Goal: Communication & Community: Answer question/provide support

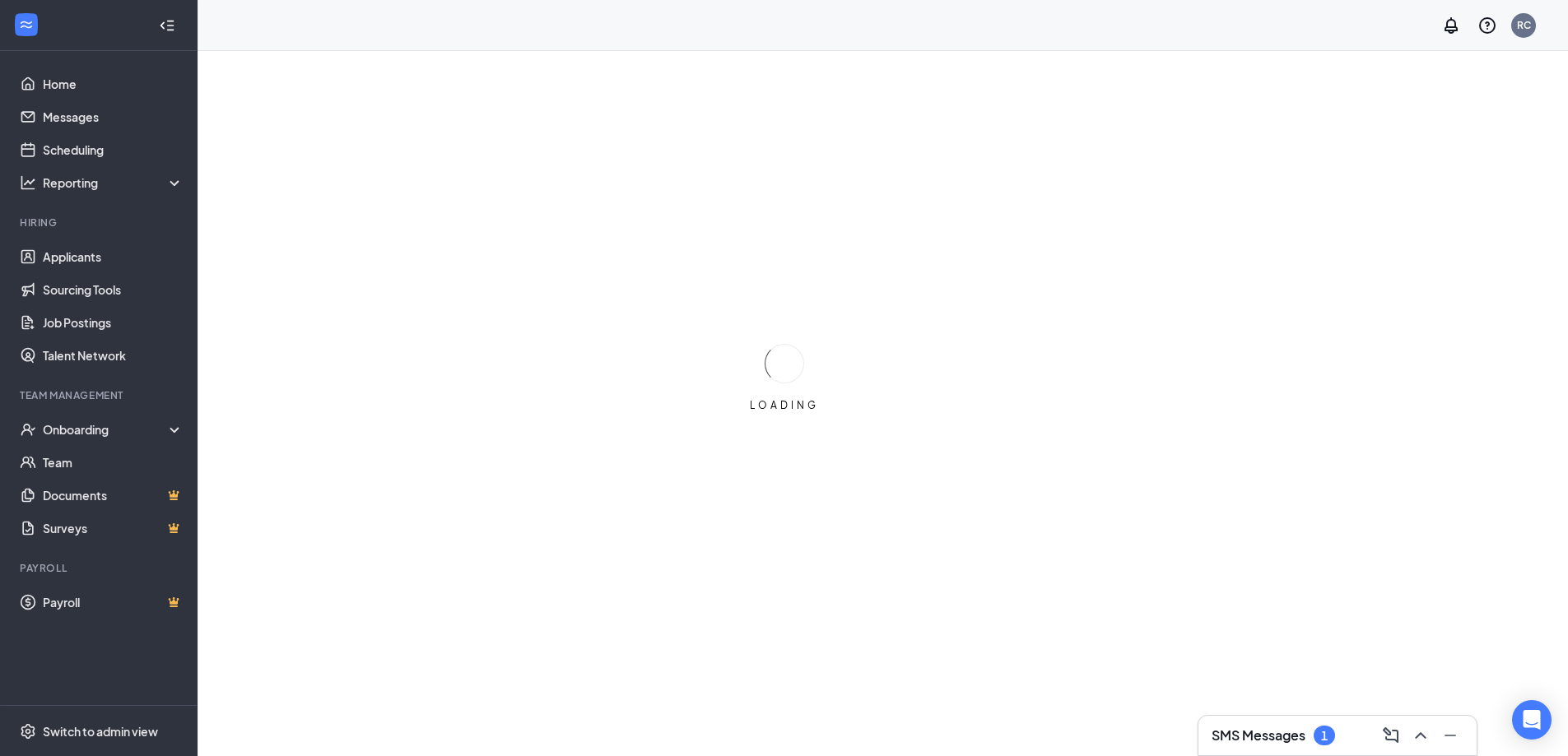
click at [1313, 738] on div "SMS Messages 1" at bounding box center [1274, 735] width 123 height 20
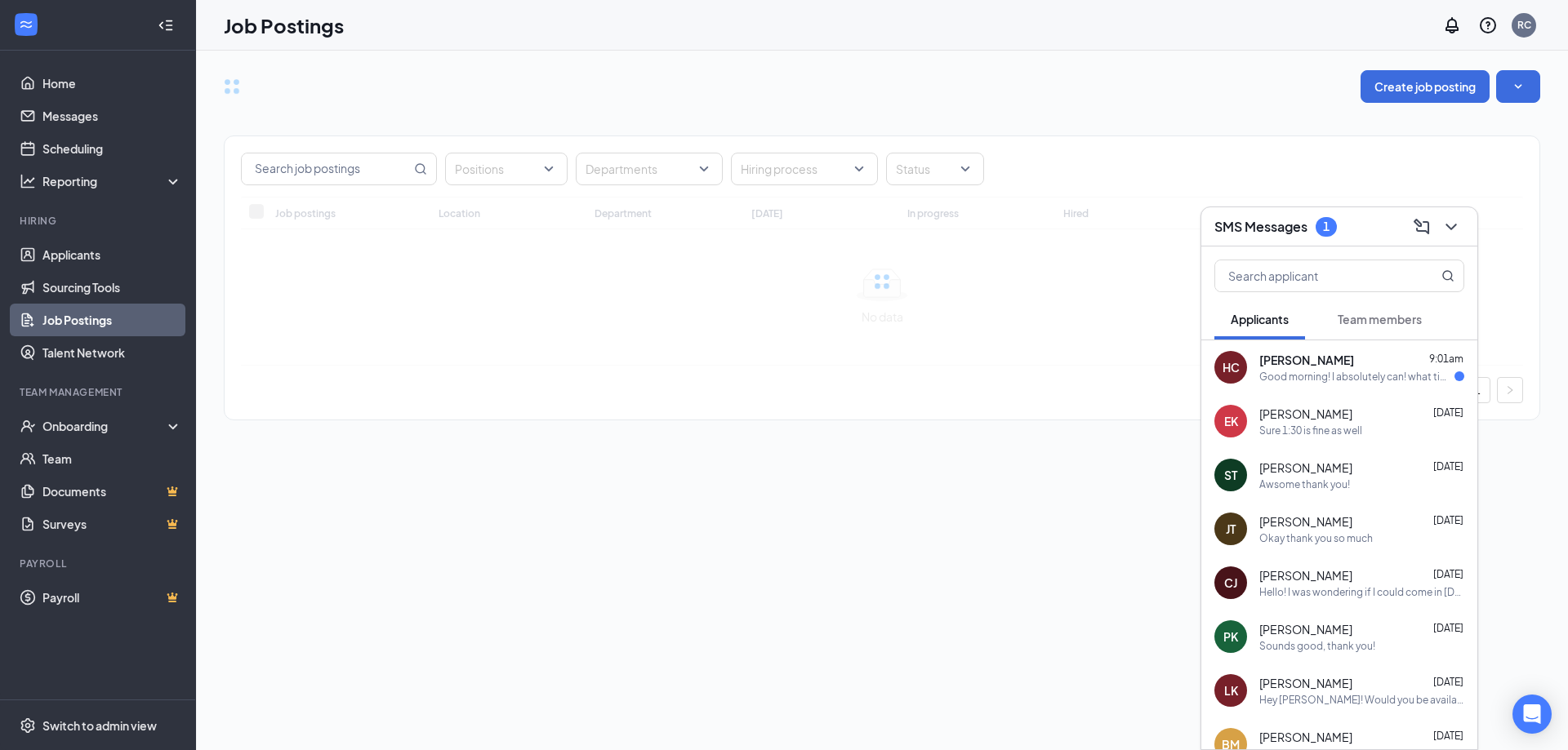
click at [1274, 367] on span "[PERSON_NAME]" at bounding box center [1306, 360] width 95 height 16
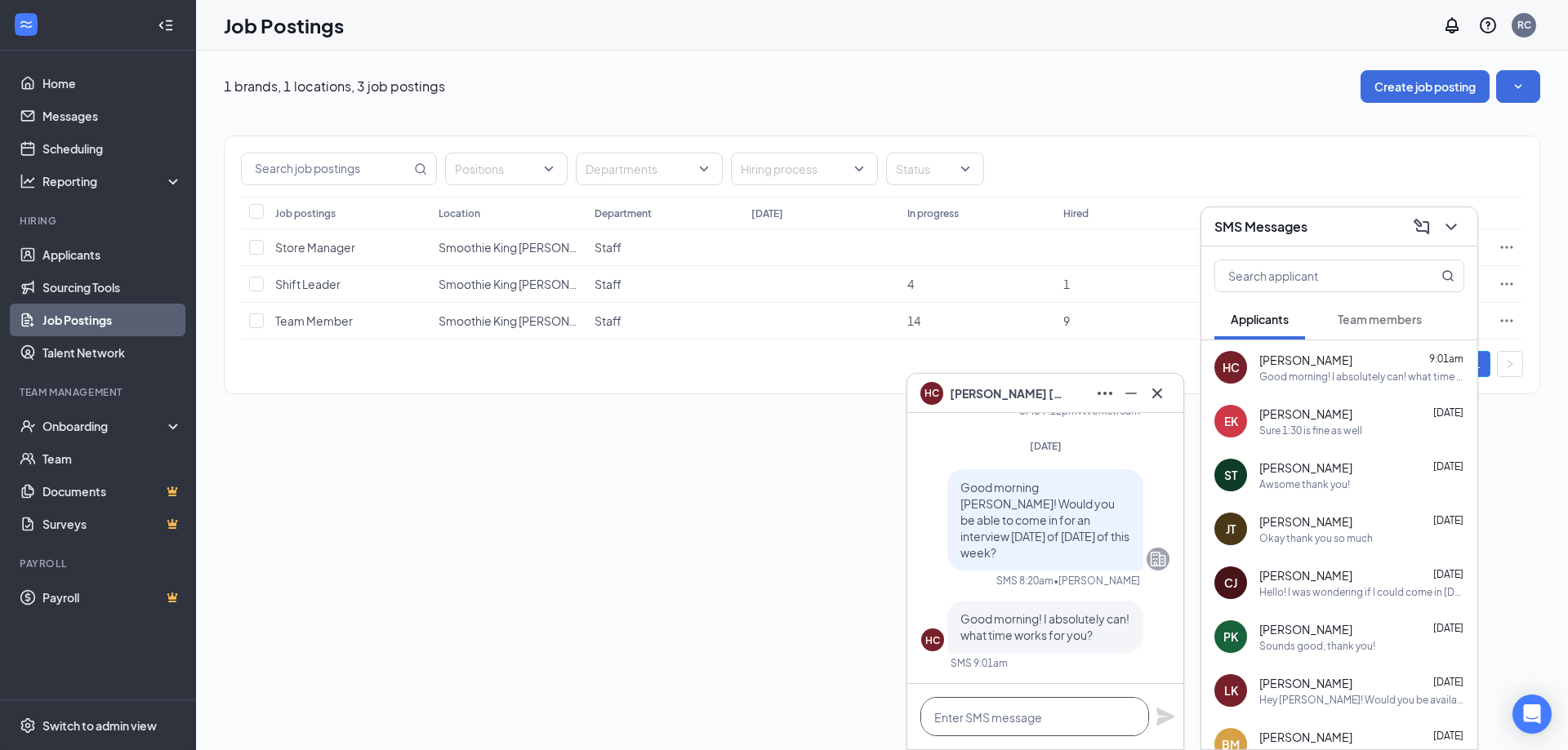
click at [957, 733] on textarea at bounding box center [1035, 717] width 229 height 39
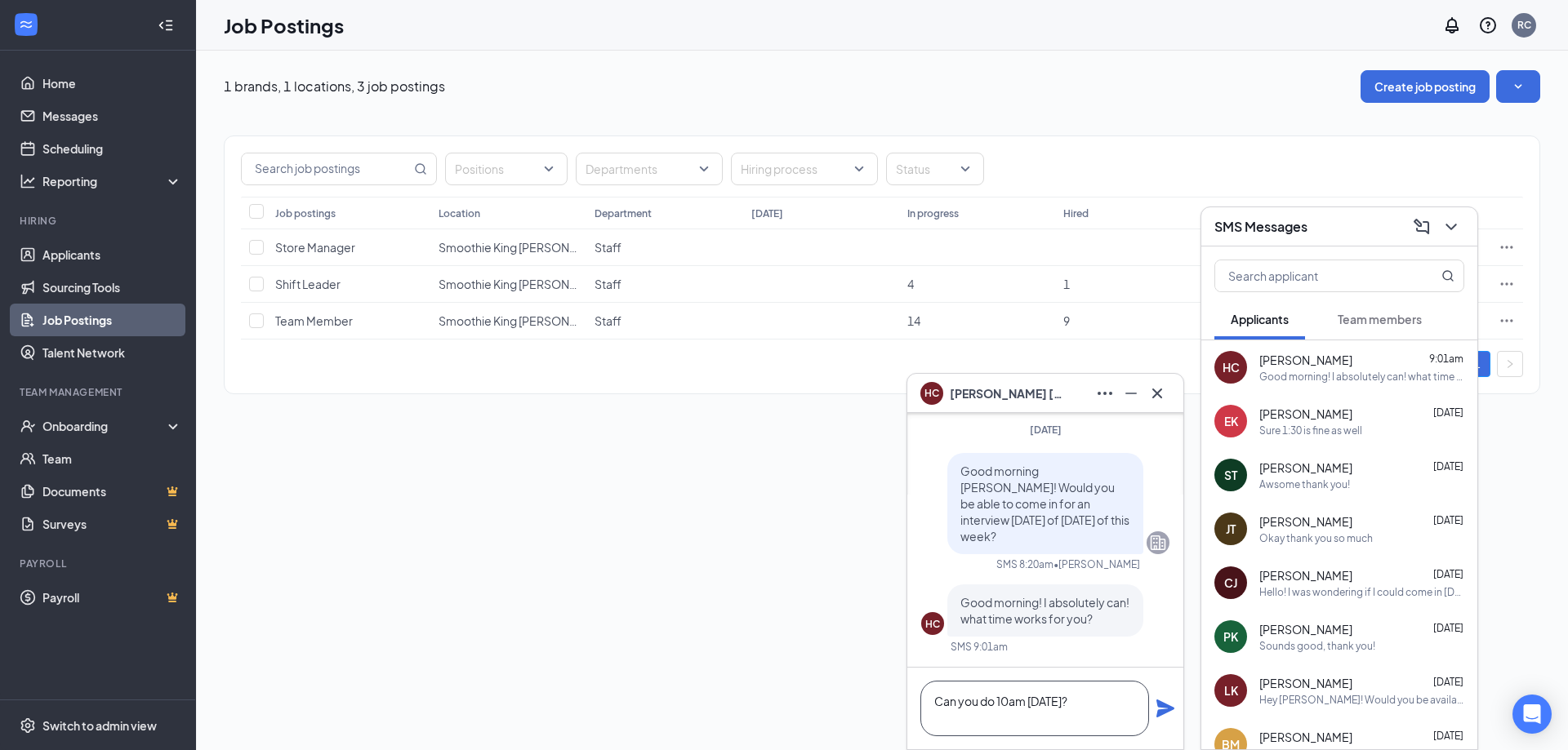
type textarea "Can you do 10am [DATE]?"
click at [1165, 708] on icon "Plane" at bounding box center [1165, 709] width 18 height 18
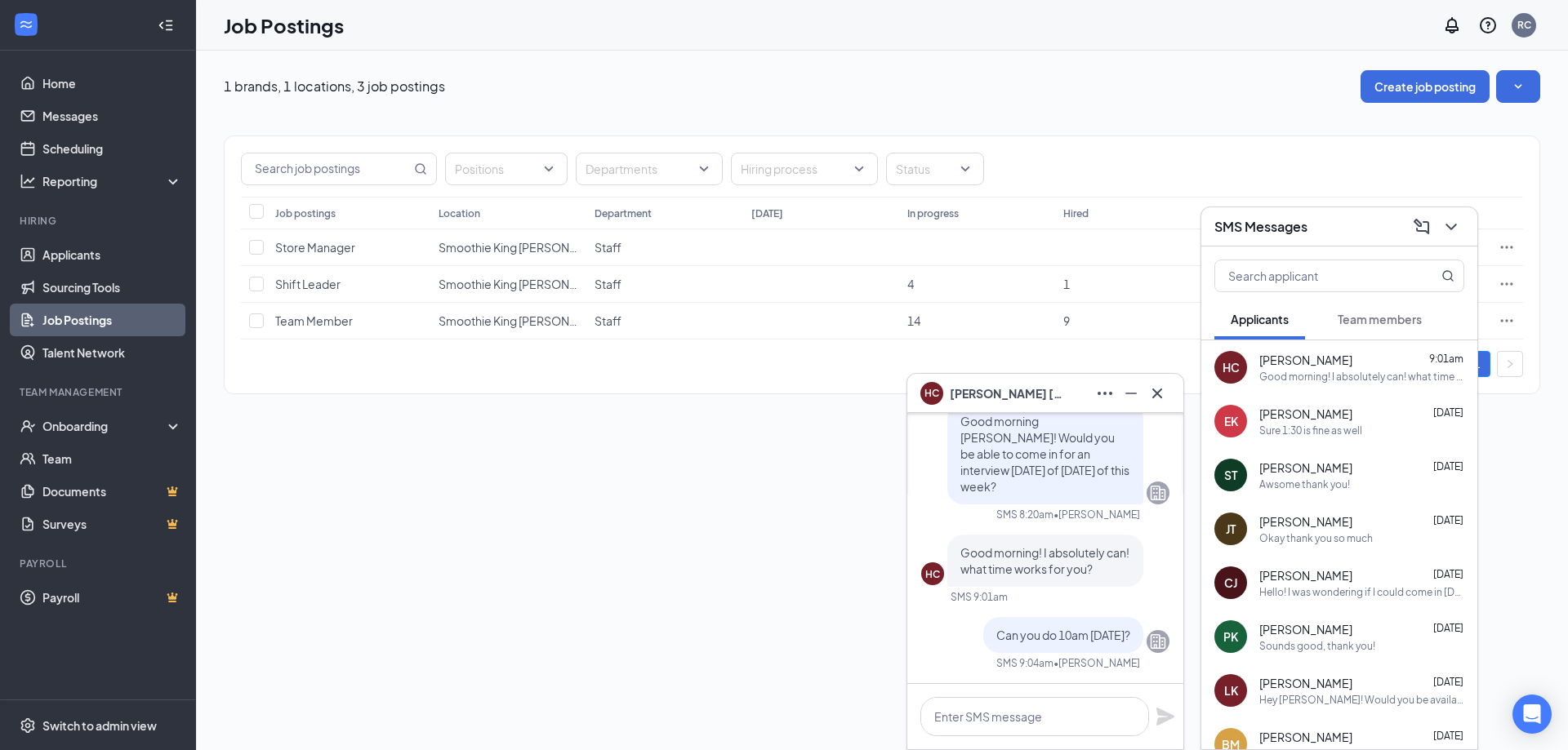
scroll to position [0, 0]
click at [1030, 395] on div "HC [PERSON_NAME]" at bounding box center [1045, 393] width 250 height 26
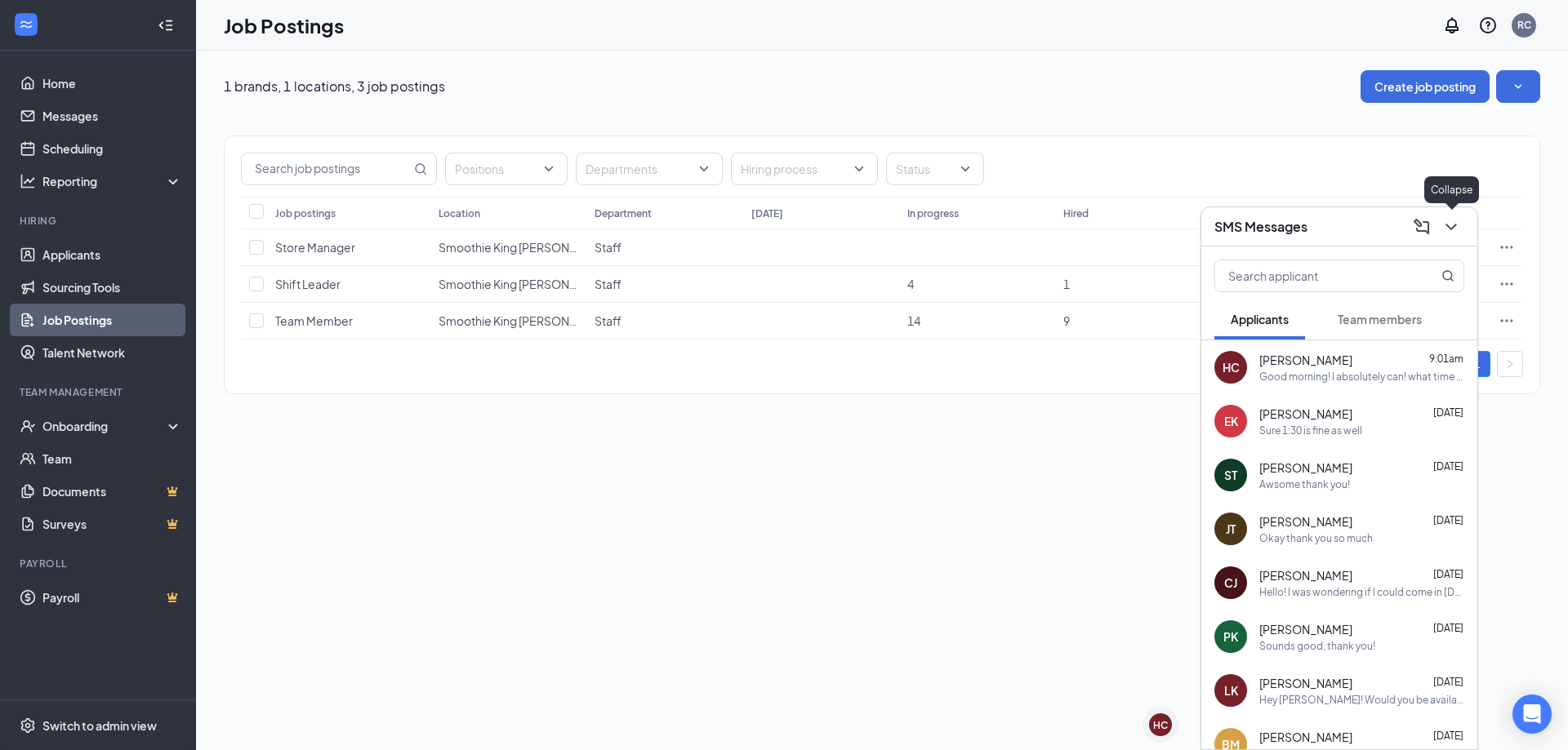
click at [1460, 229] on icon "ChevronDown" at bounding box center [1451, 226] width 20 height 20
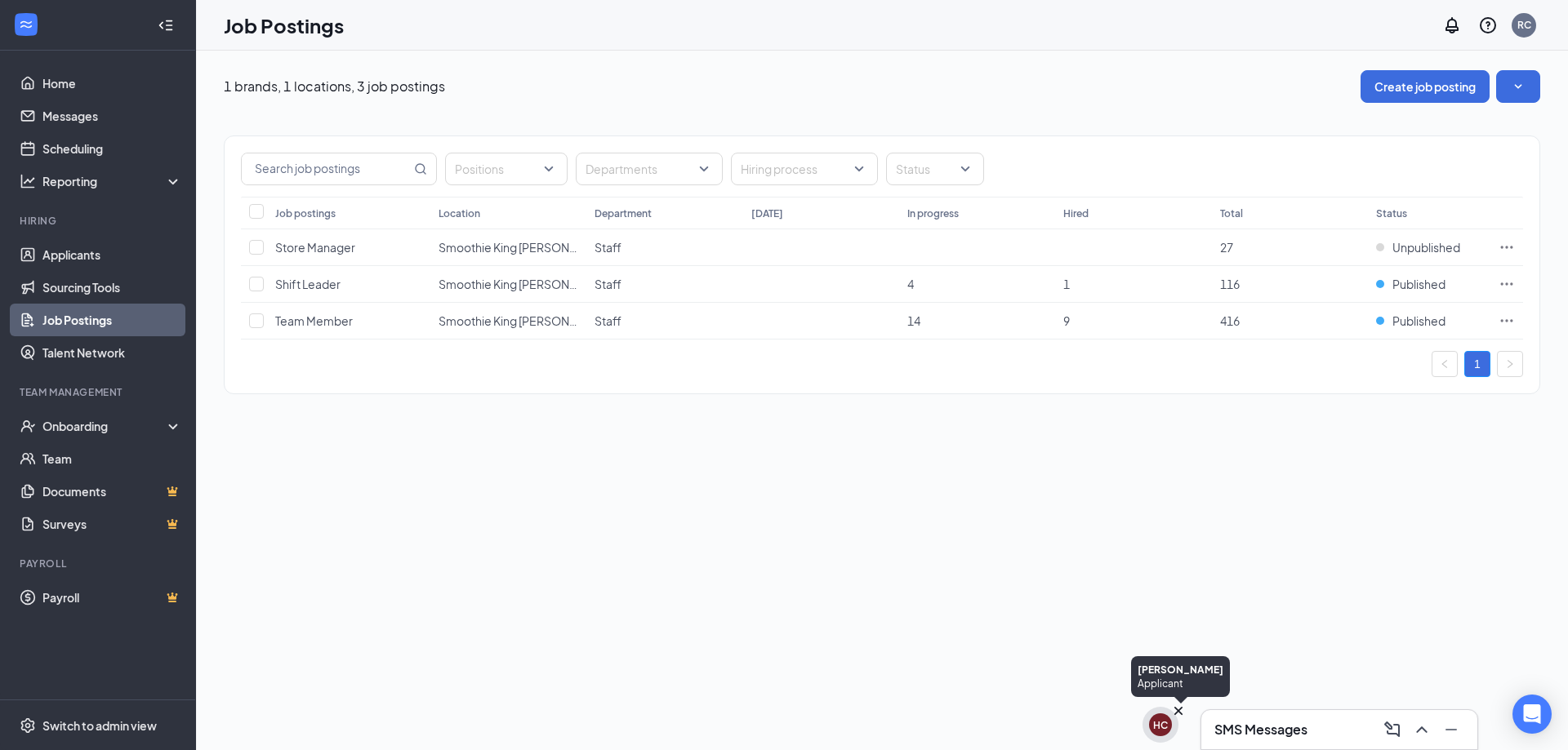
click at [1156, 719] on div "HC" at bounding box center [1161, 726] width 15 height 14
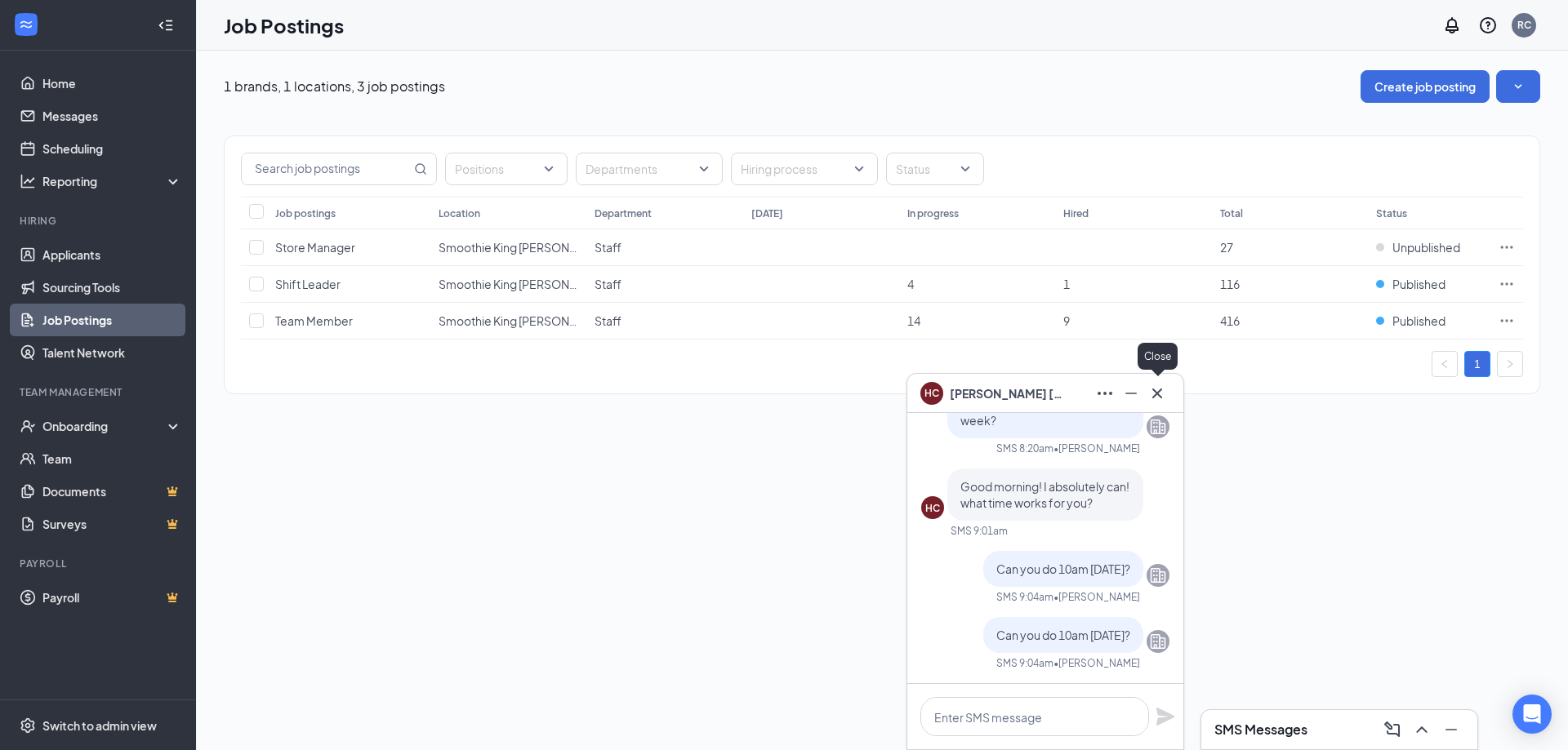
click at [1159, 392] on icon "Cross" at bounding box center [1157, 393] width 20 height 20
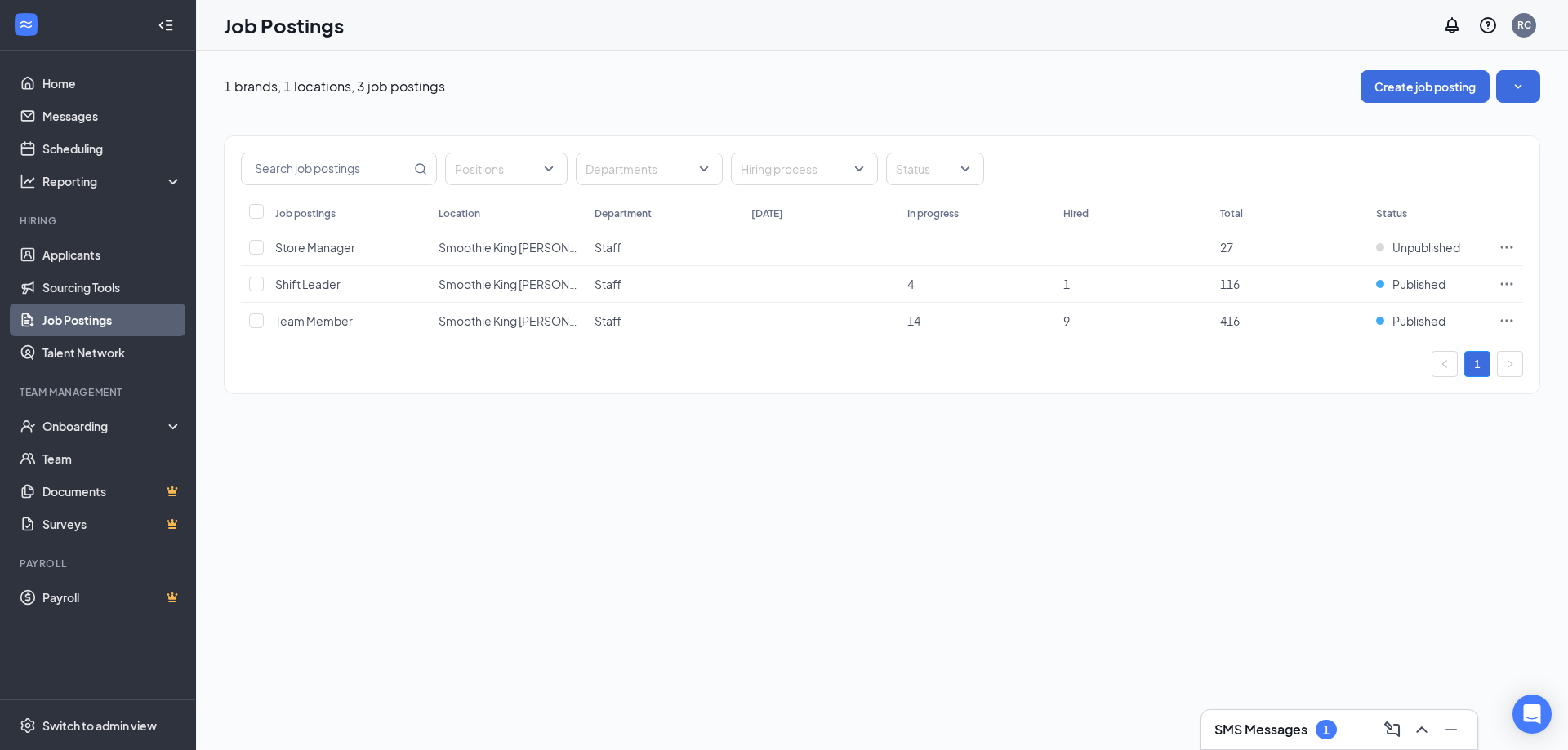
click at [1335, 731] on div "1" at bounding box center [1326, 729] width 22 height 20
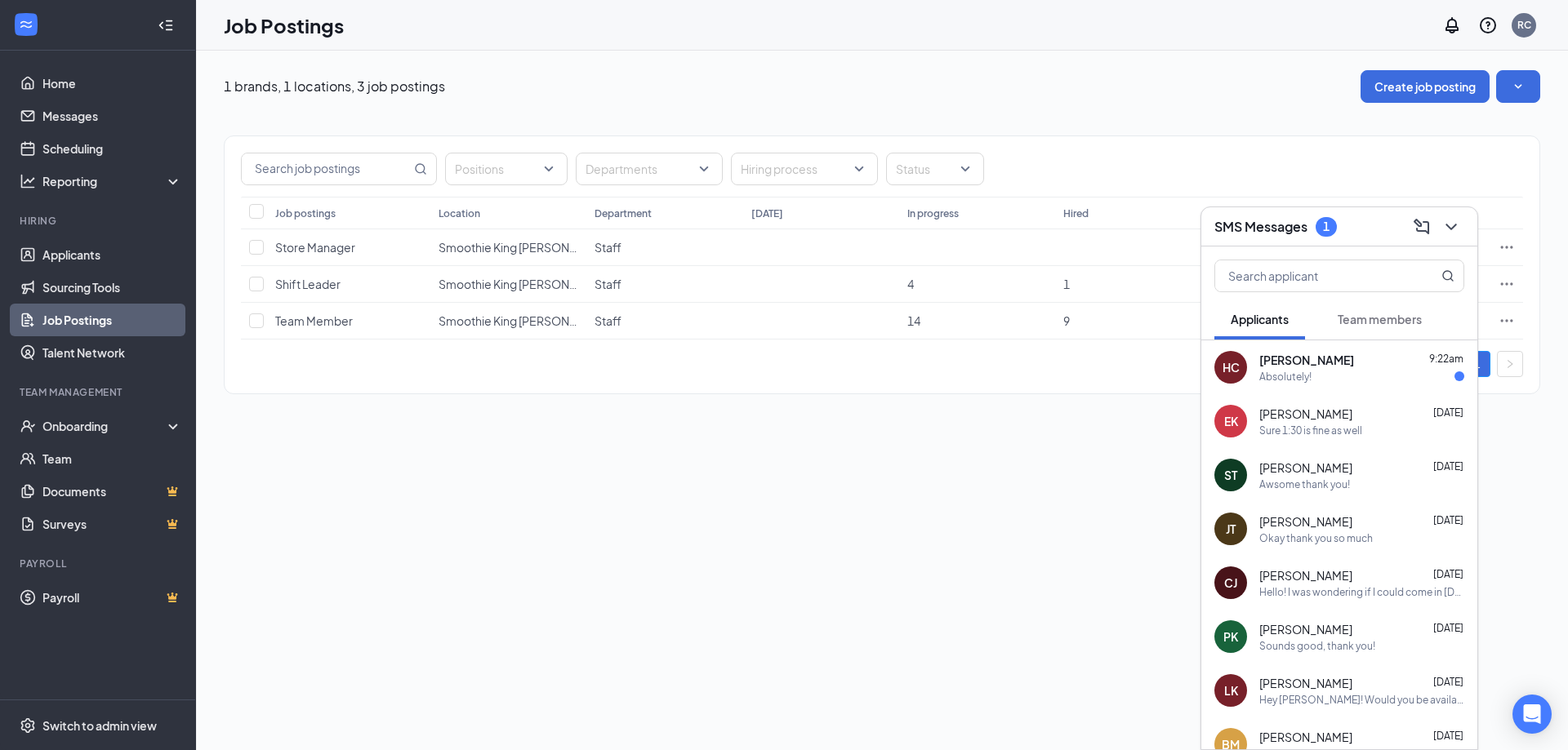
click at [1315, 367] on div "[PERSON_NAME] 9:22am" at bounding box center [1361, 360] width 205 height 16
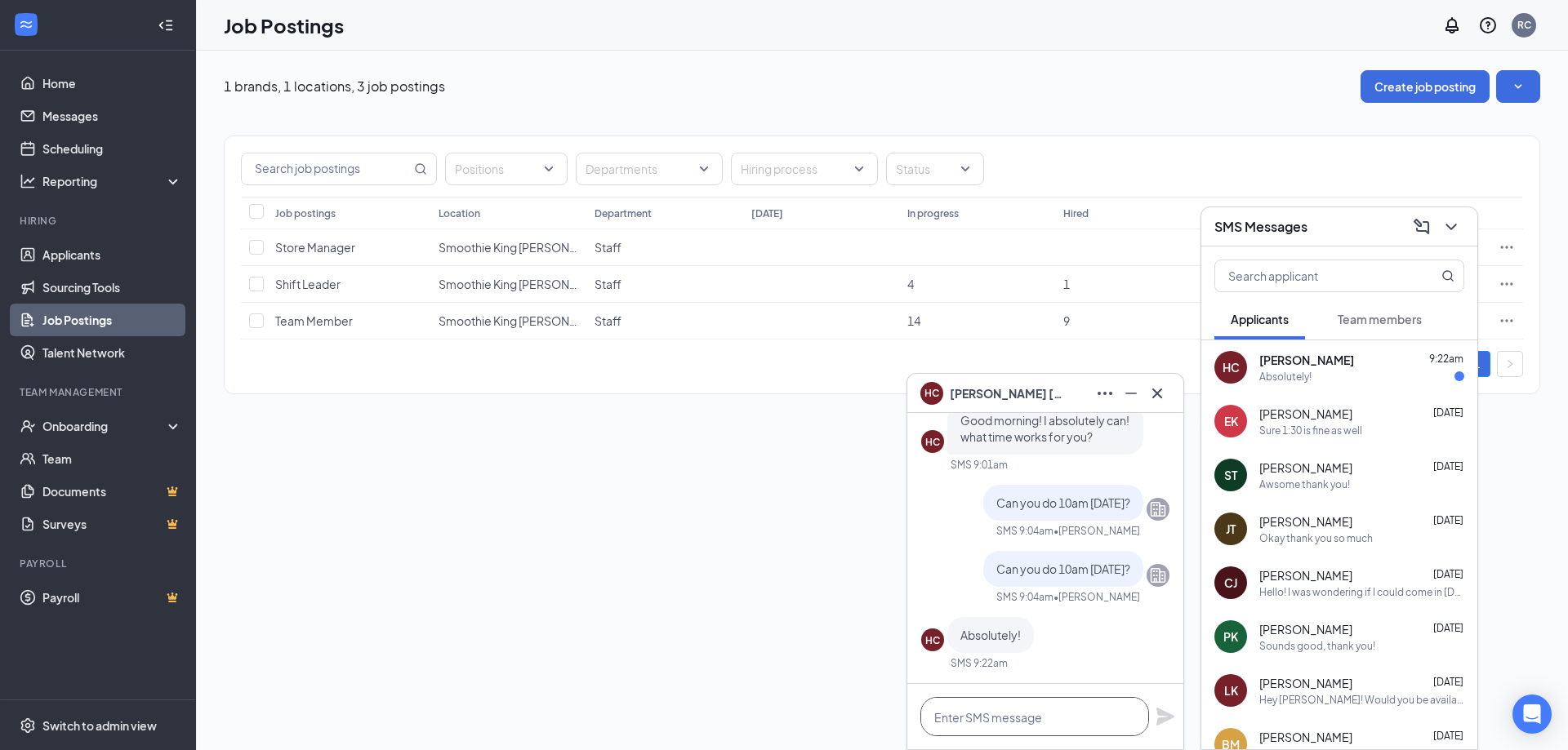
click at [995, 721] on textarea at bounding box center [1035, 717] width 229 height 39
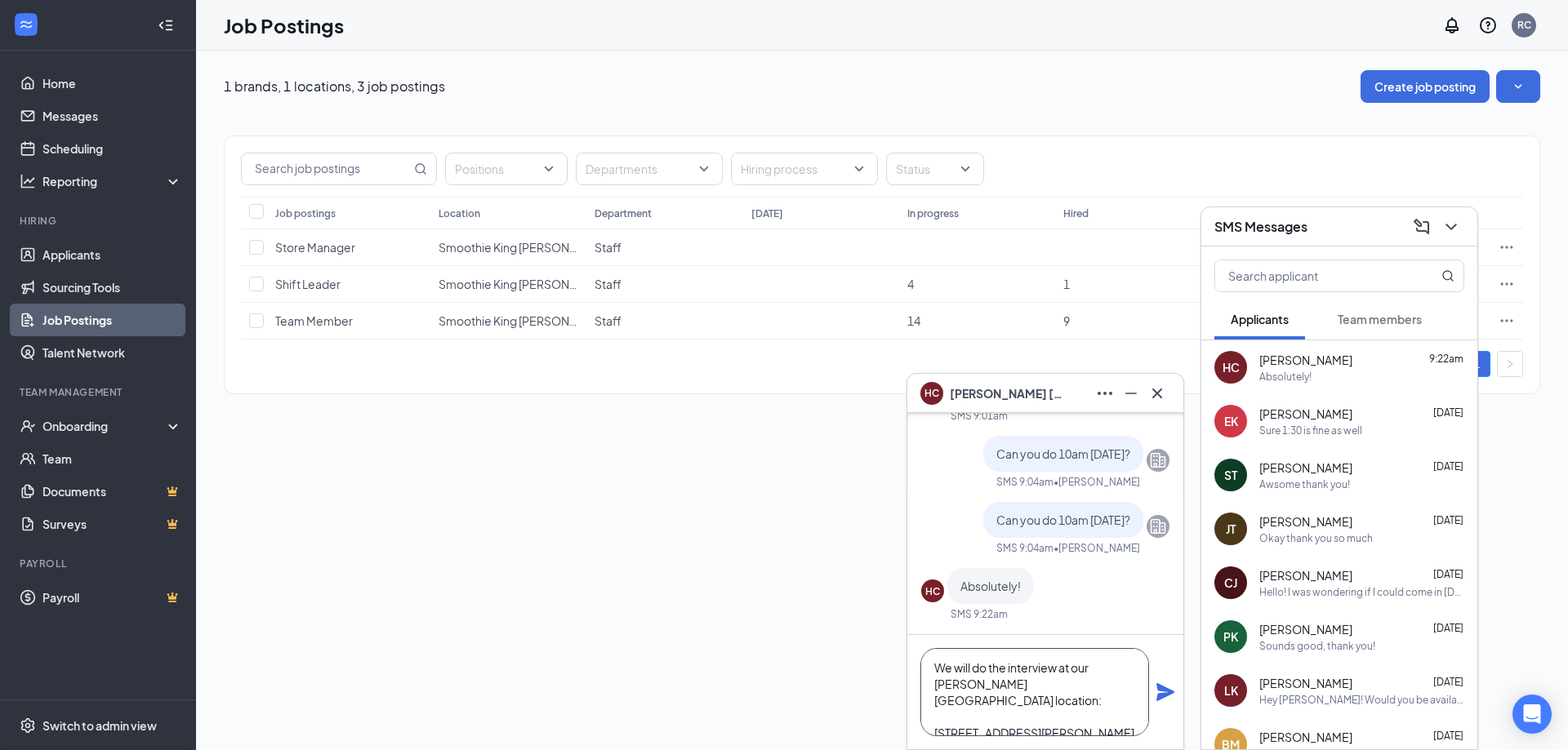
scroll to position [66, 0]
type textarea "Sweet! Looking forward to meeting you then. We will do the interview at our [PE…"
click at [1165, 693] on icon "Plane" at bounding box center [1165, 692] width 20 height 20
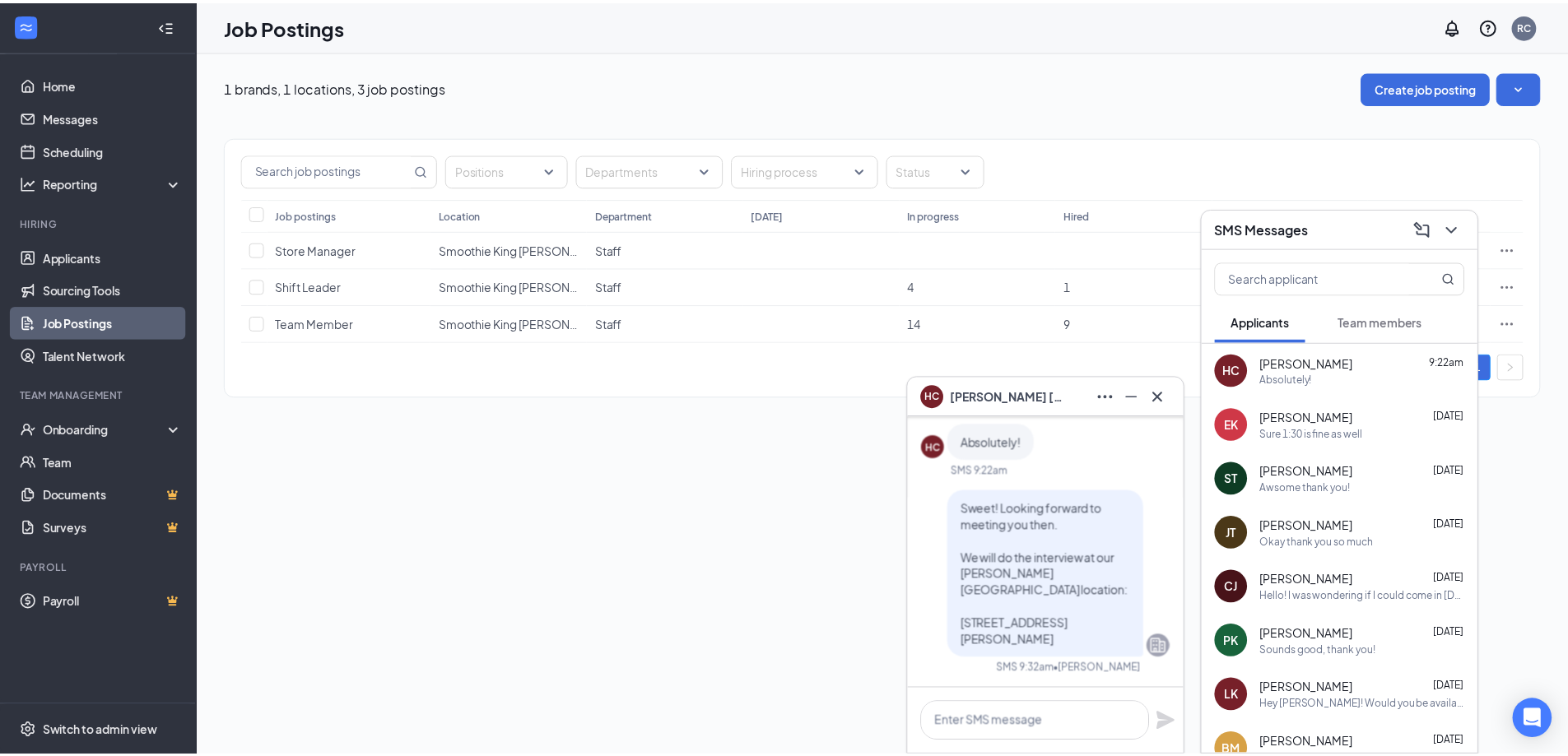
scroll to position [0, 0]
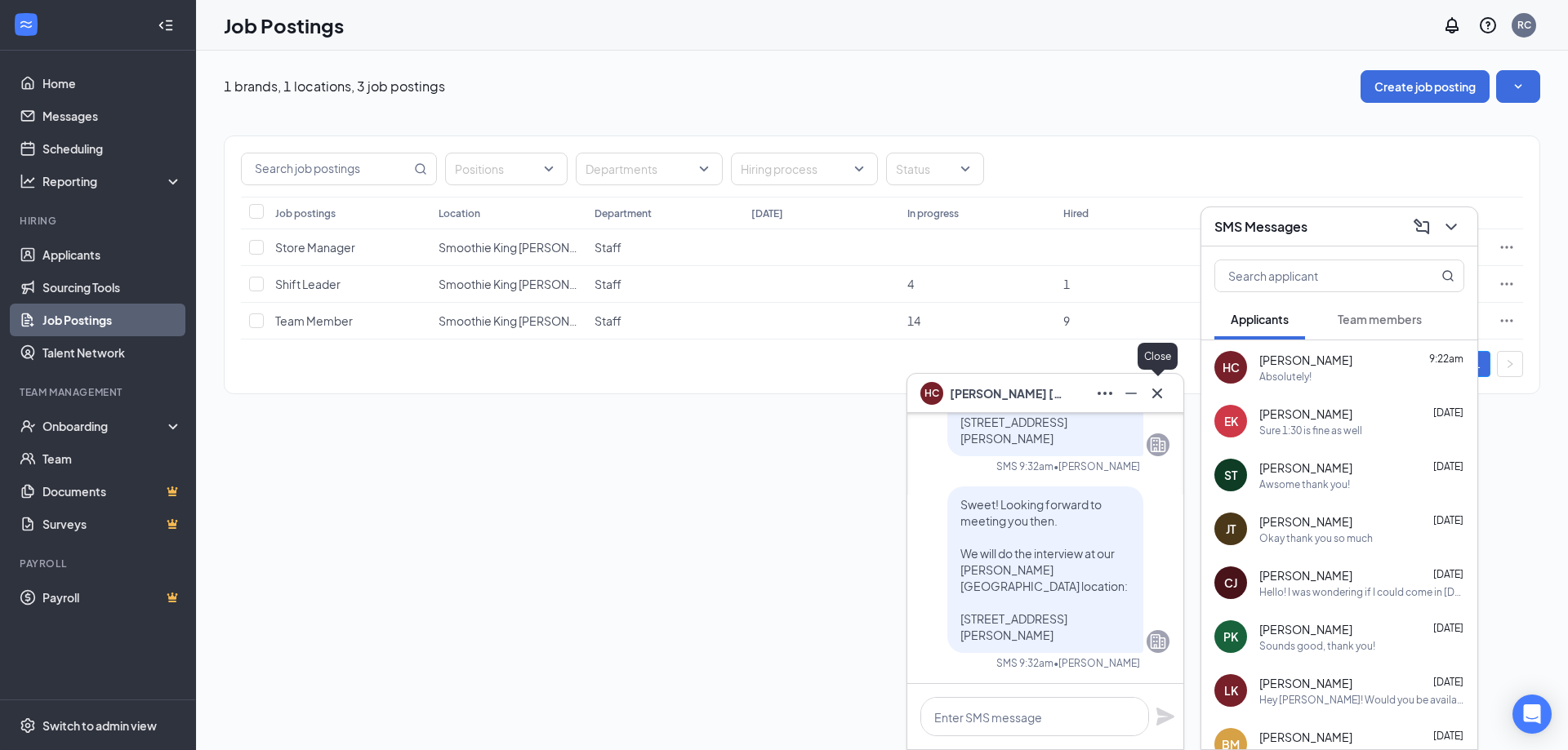
click at [1158, 390] on icon "Cross" at bounding box center [1157, 393] width 20 height 20
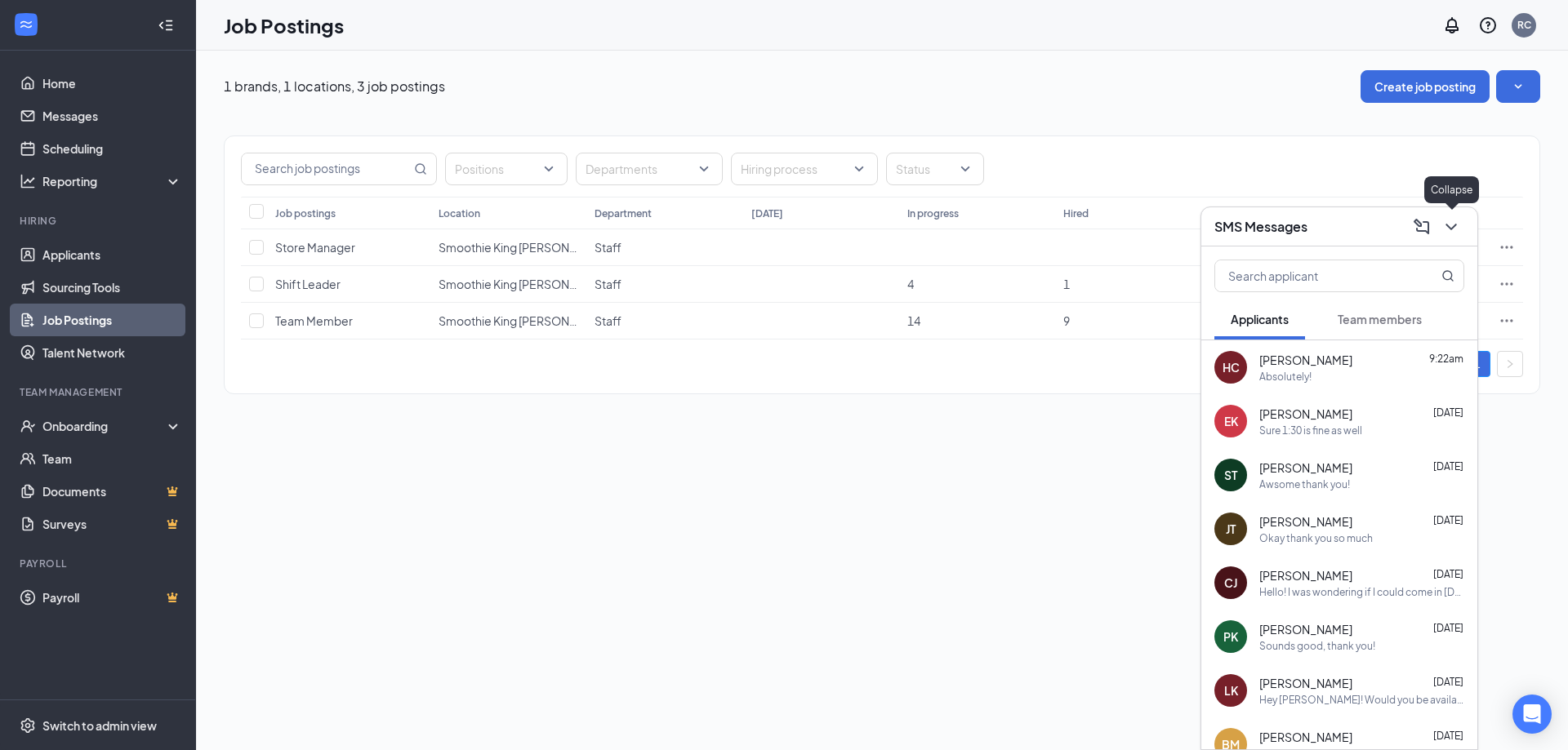
click at [1456, 226] on icon "ChevronDown" at bounding box center [1451, 226] width 20 height 20
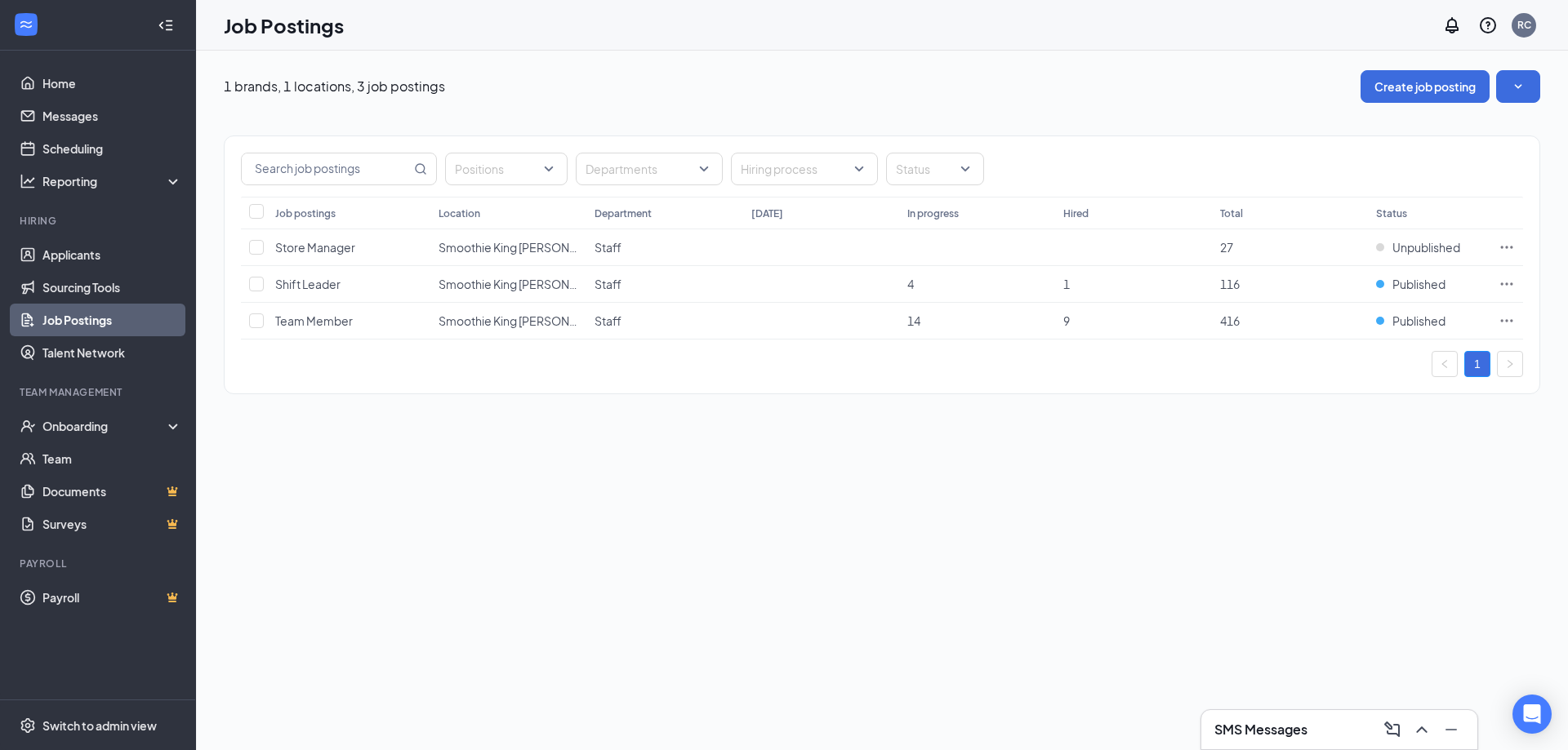
click at [584, 651] on div "1 brands, 1 locations, 3 job postings Create job posting Positions Departments …" at bounding box center [883, 401] width 1373 height 700
click at [983, 586] on div "1 brands, 1 locations, 3 job postings Create job posting Positions Departments …" at bounding box center [883, 401] width 1373 height 700
click at [79, 93] on link "Home" at bounding box center [112, 83] width 140 height 33
